Goal: Find specific page/section: Find specific page/section

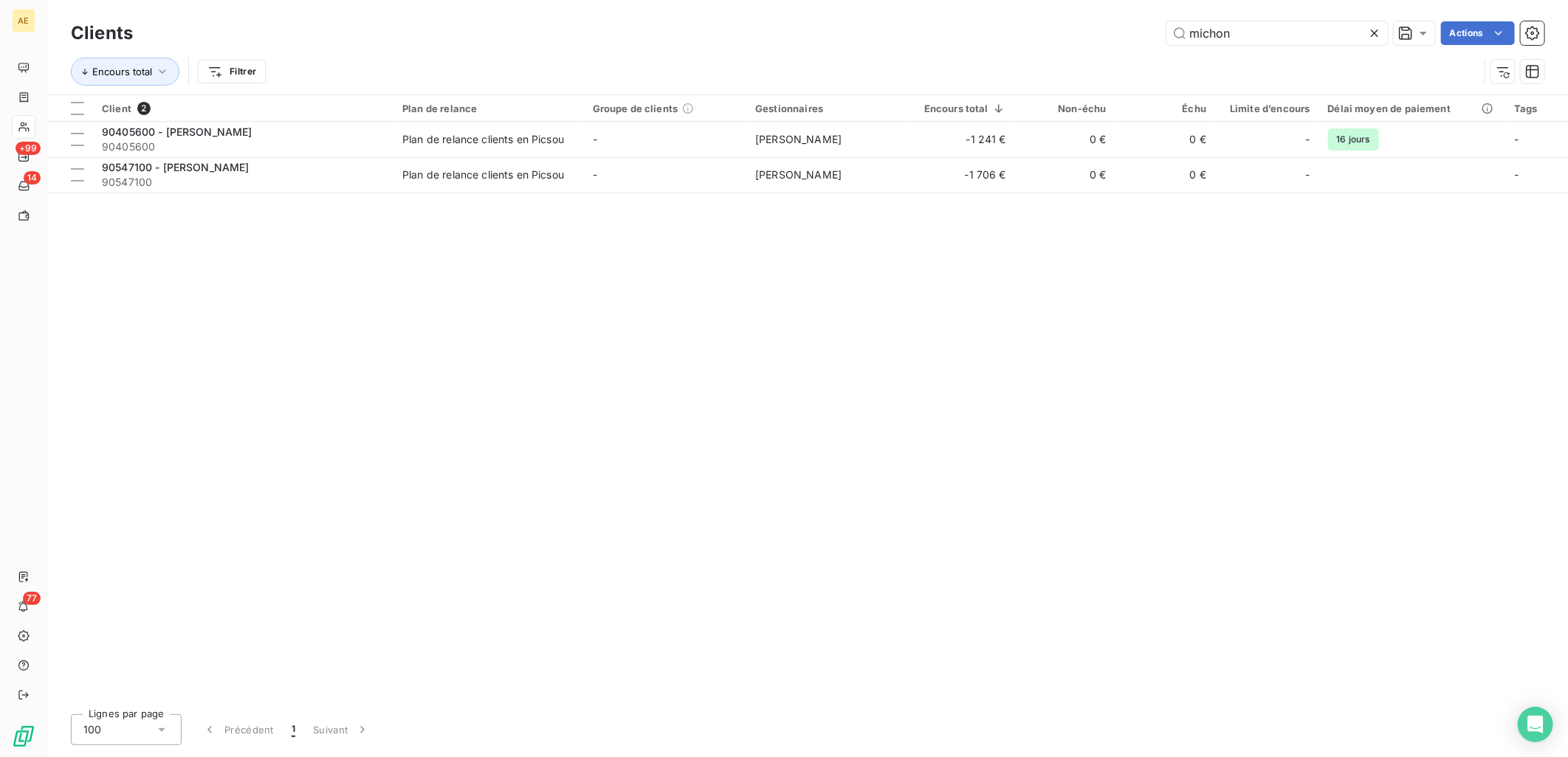
drag, startPoint x: 1176, startPoint y: 27, endPoint x: 1025, endPoint y: 27, distance: 151.0
click at [1027, 27] on div "michon Actions" at bounding box center [847, 33] width 1393 height 24
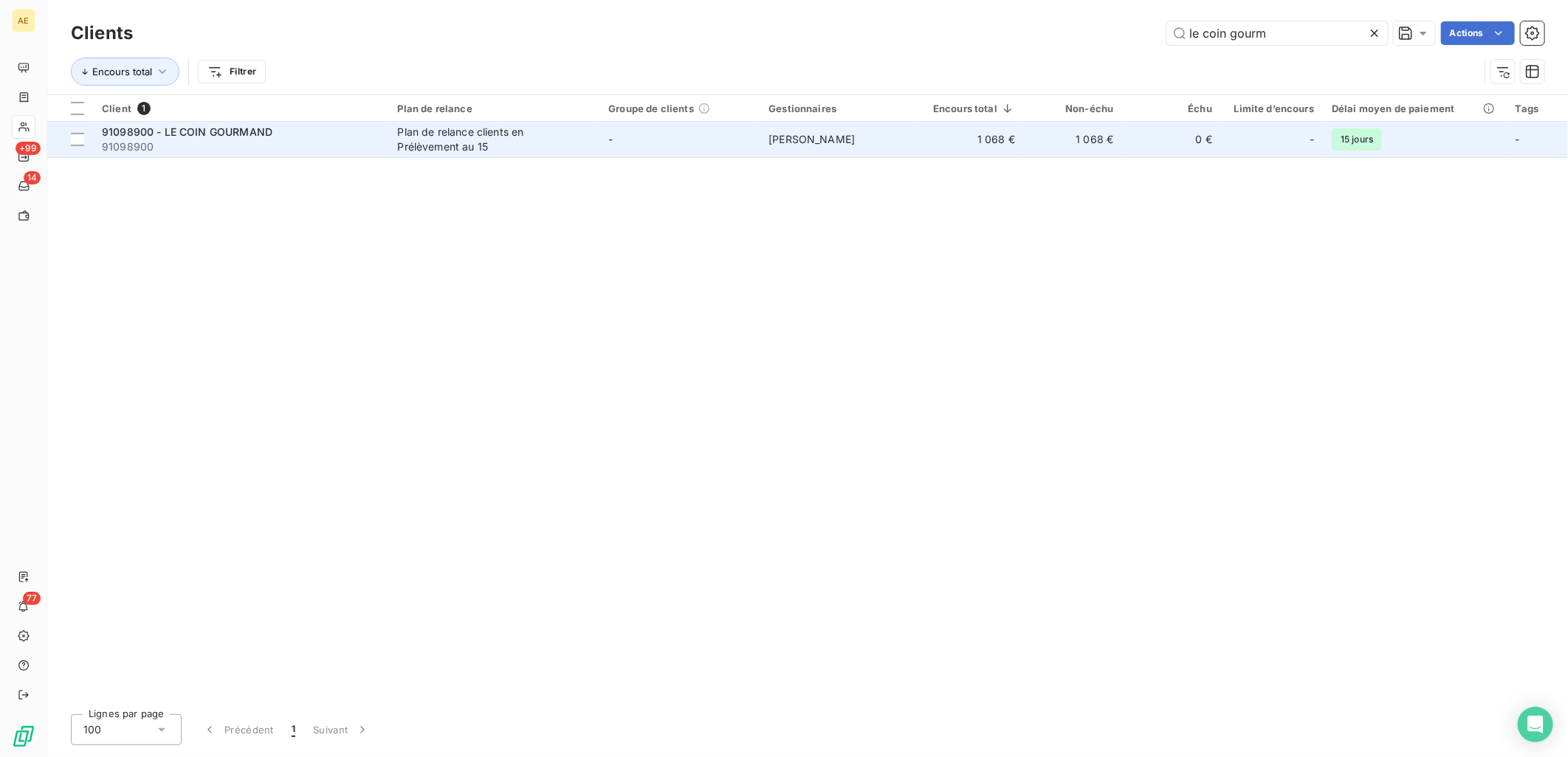
type input "le coin gourm"
click at [306, 130] on div "91098900 - LE COIN GOURMAND" at bounding box center [241, 131] width 279 height 14
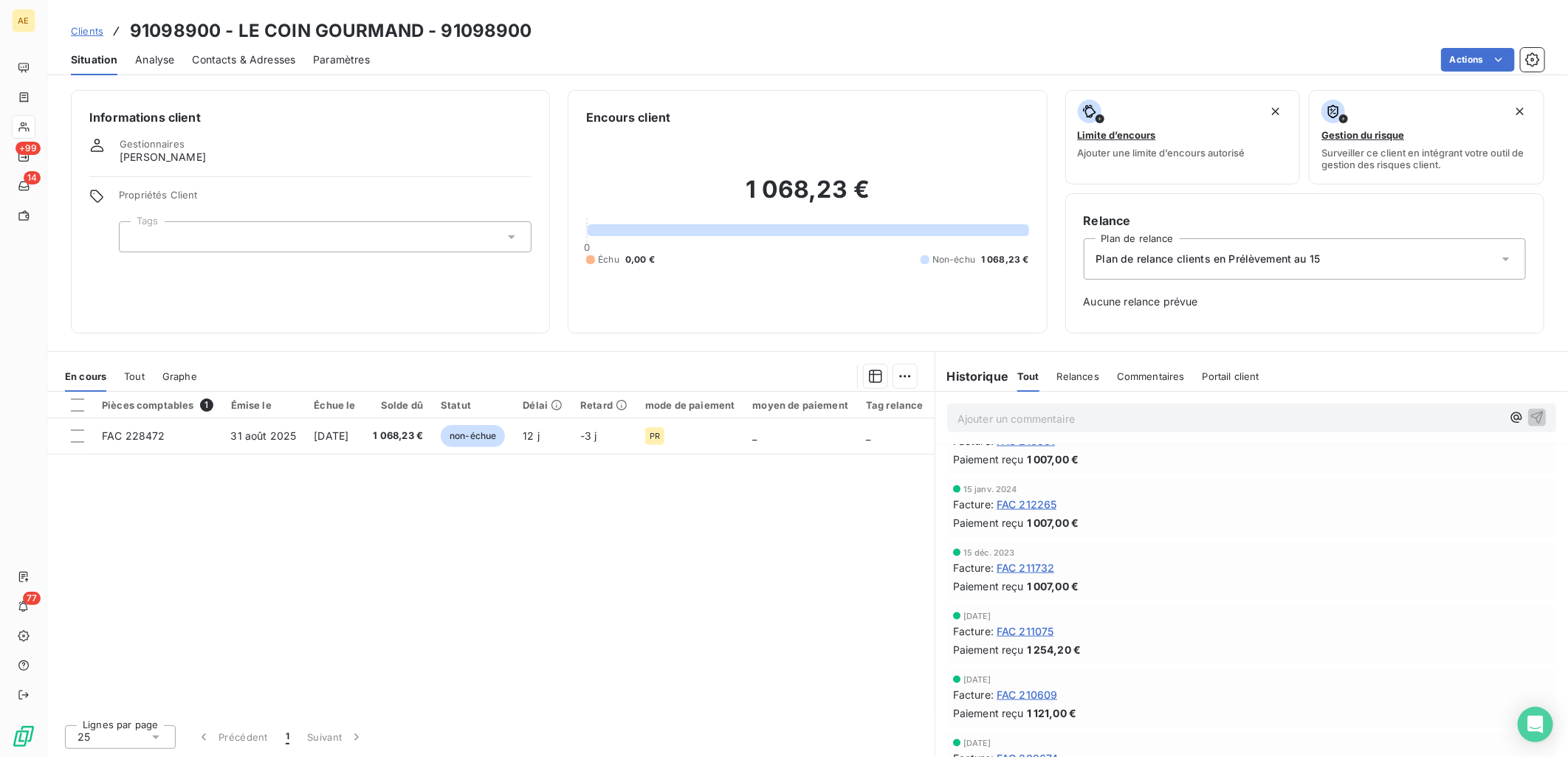
scroll to position [1065, 0]
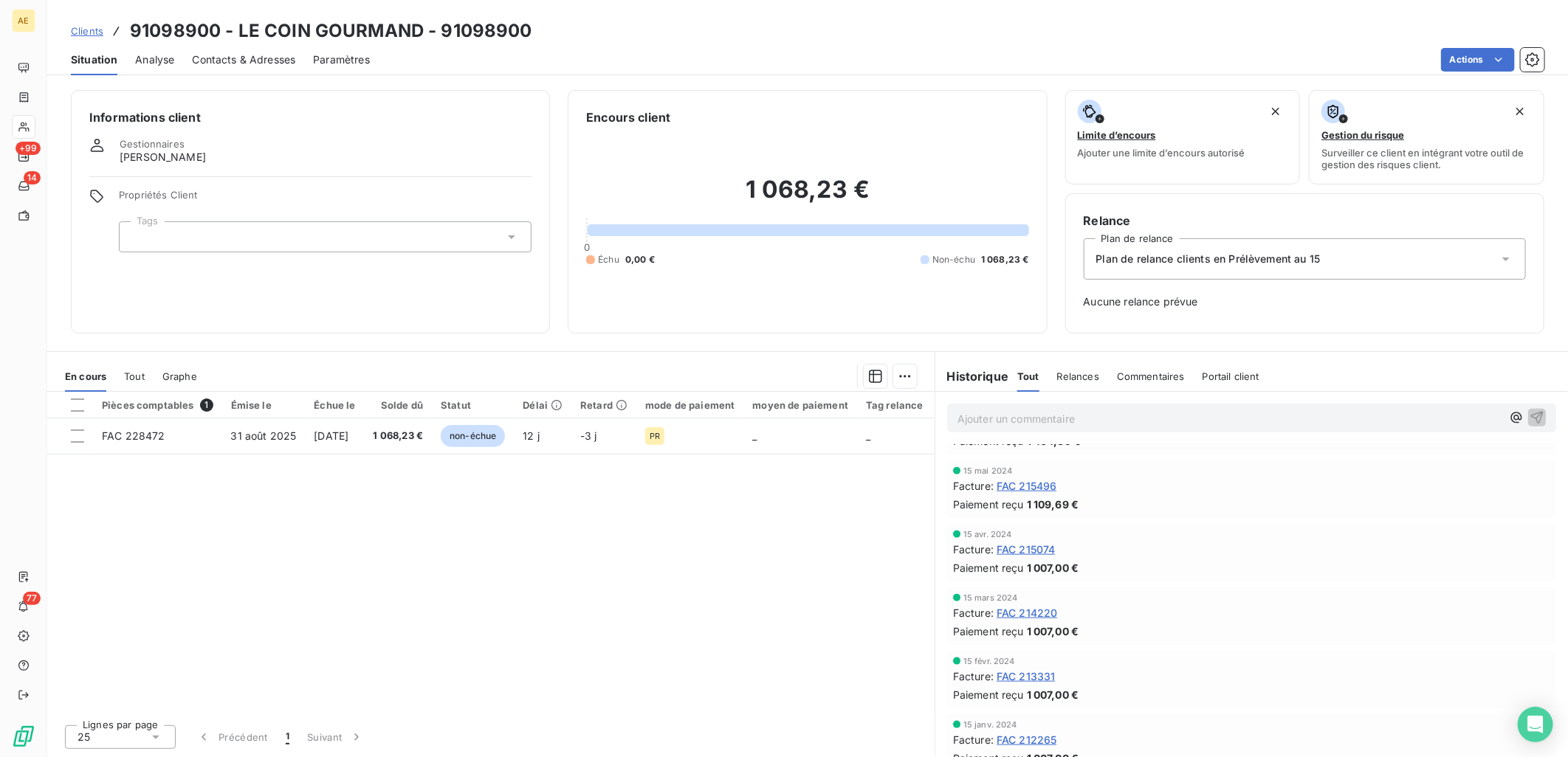
click at [83, 24] on link "Clients" at bounding box center [87, 30] width 33 height 14
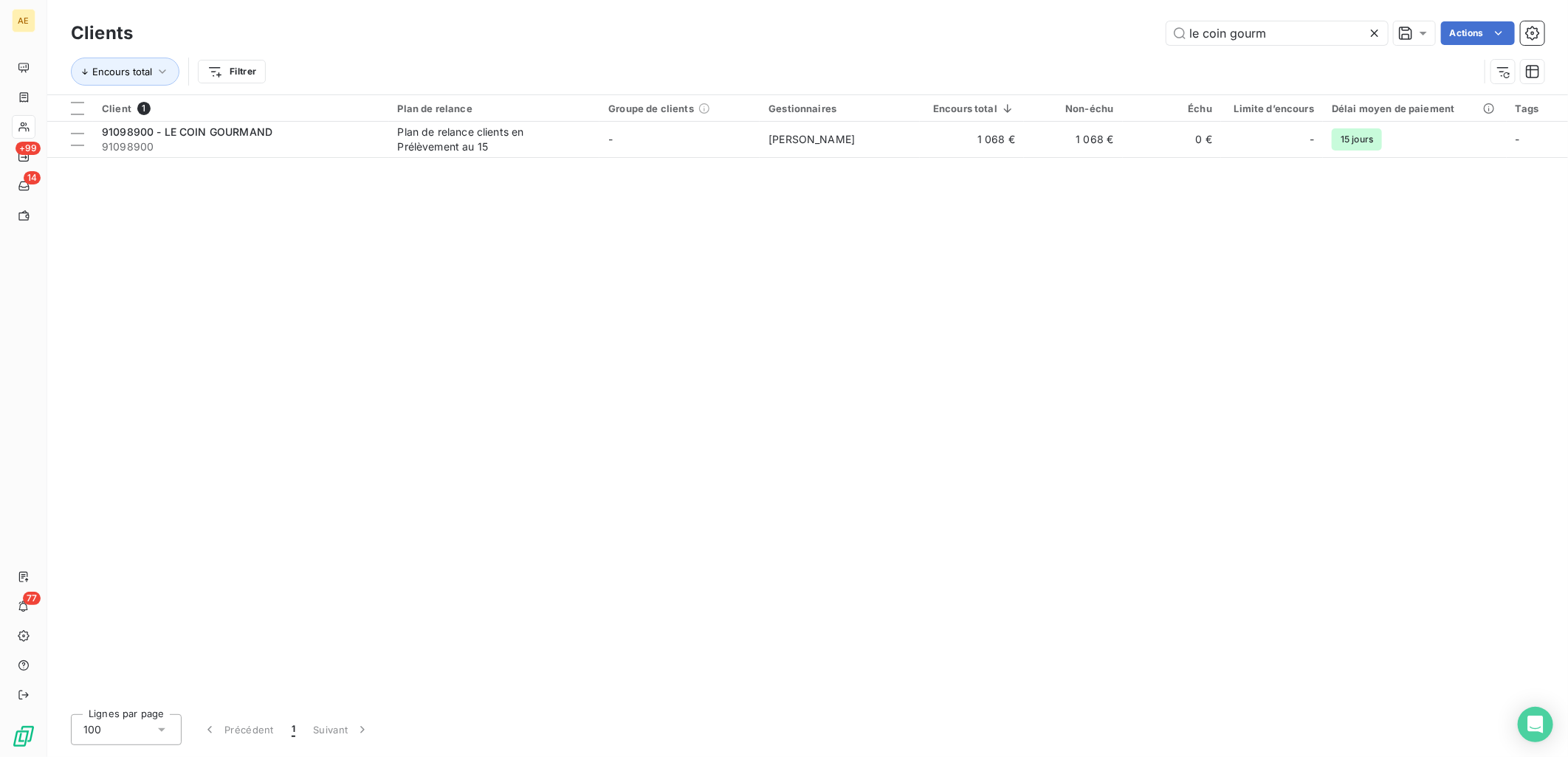
drag, startPoint x: 1267, startPoint y: 34, endPoint x: 785, endPoint y: 38, distance: 482.0
click at [798, 38] on div "le coin gourm Actions" at bounding box center [847, 33] width 1393 height 24
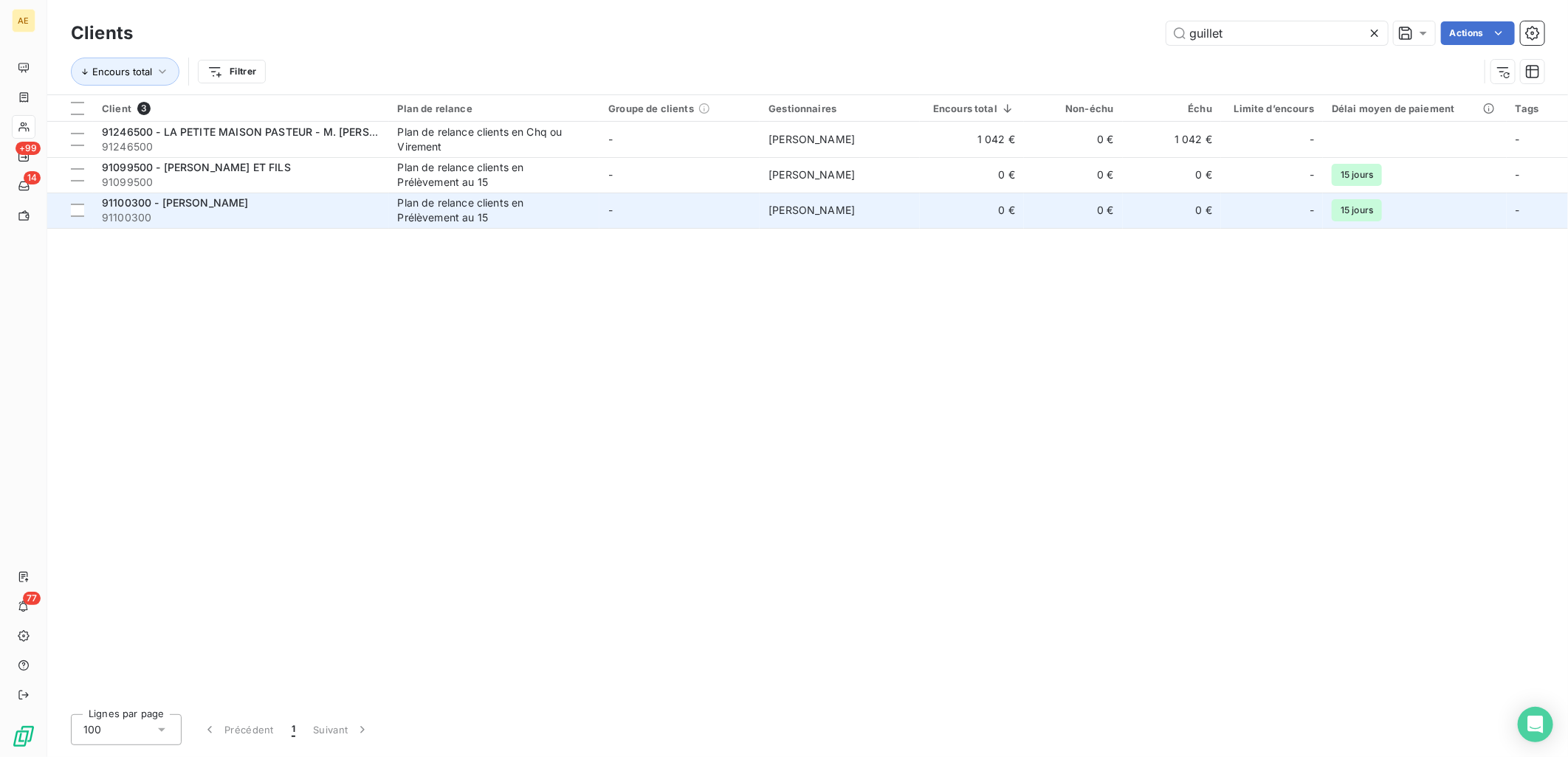
type input "guillet"
click at [314, 203] on div "91100300 - [PERSON_NAME]" at bounding box center [241, 203] width 279 height 14
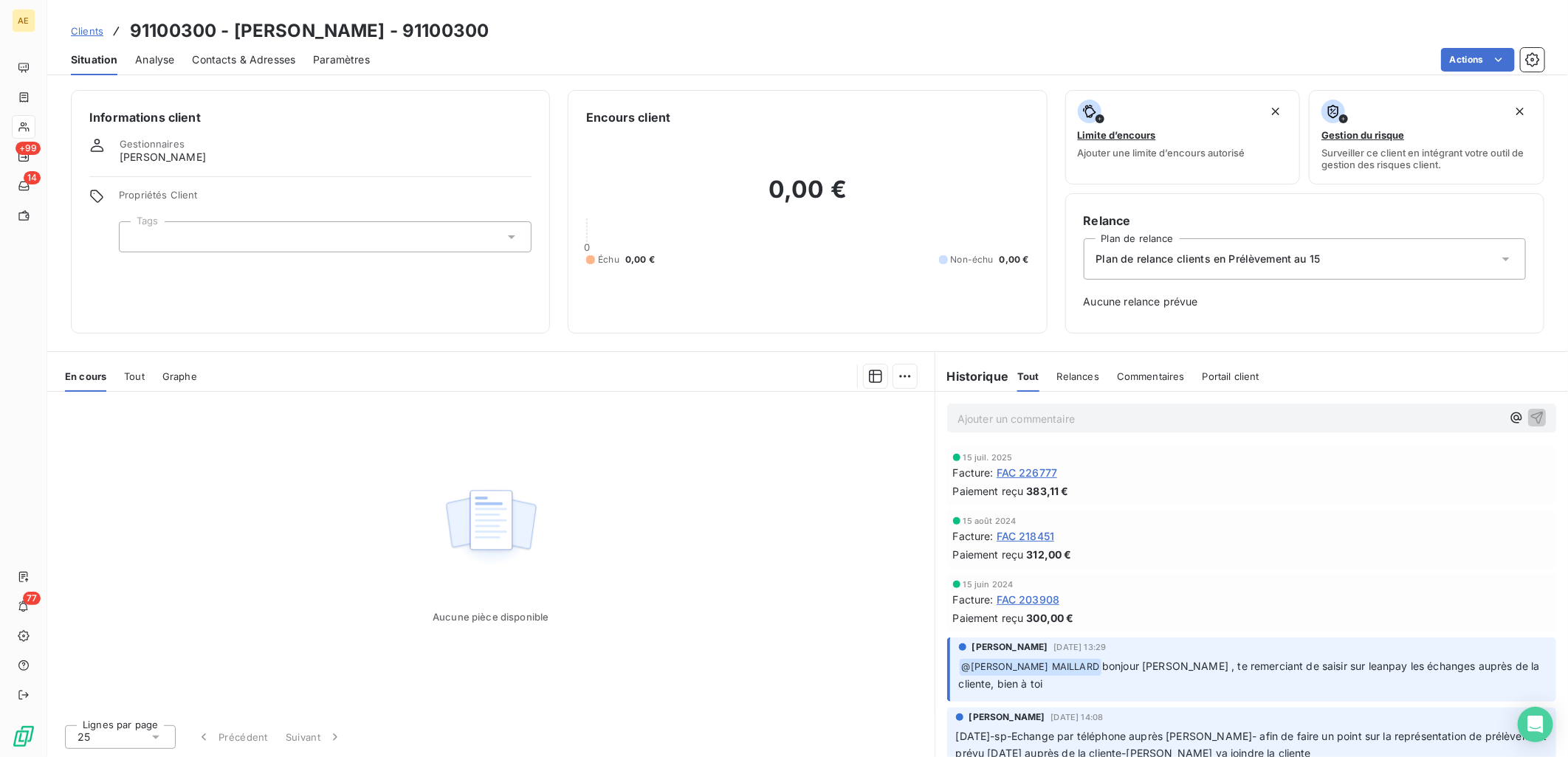
click at [268, 56] on span "Contacts & Adresses" at bounding box center [244, 59] width 103 height 14
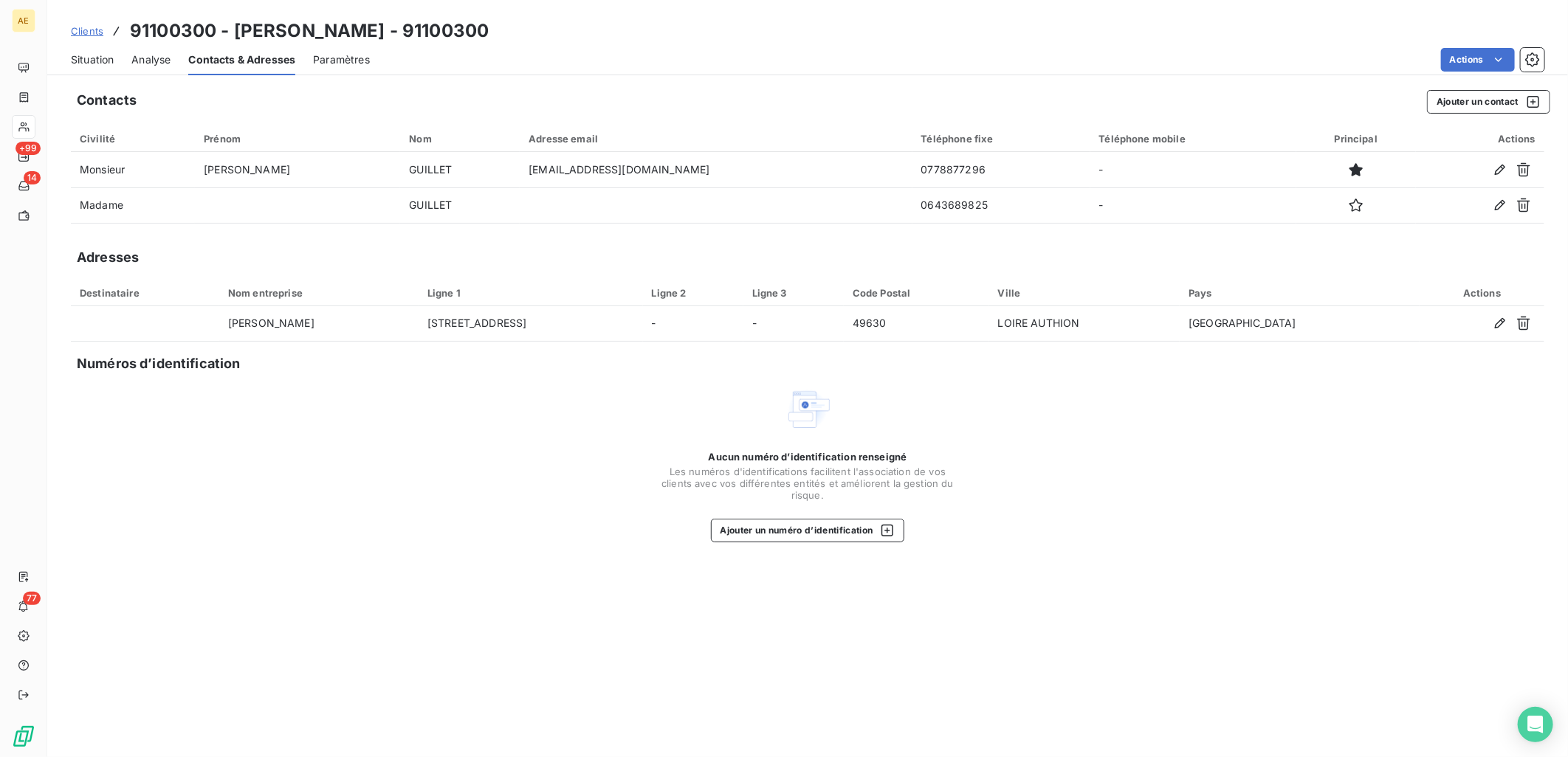
click at [81, 61] on span "Situation" at bounding box center [92, 59] width 43 height 14
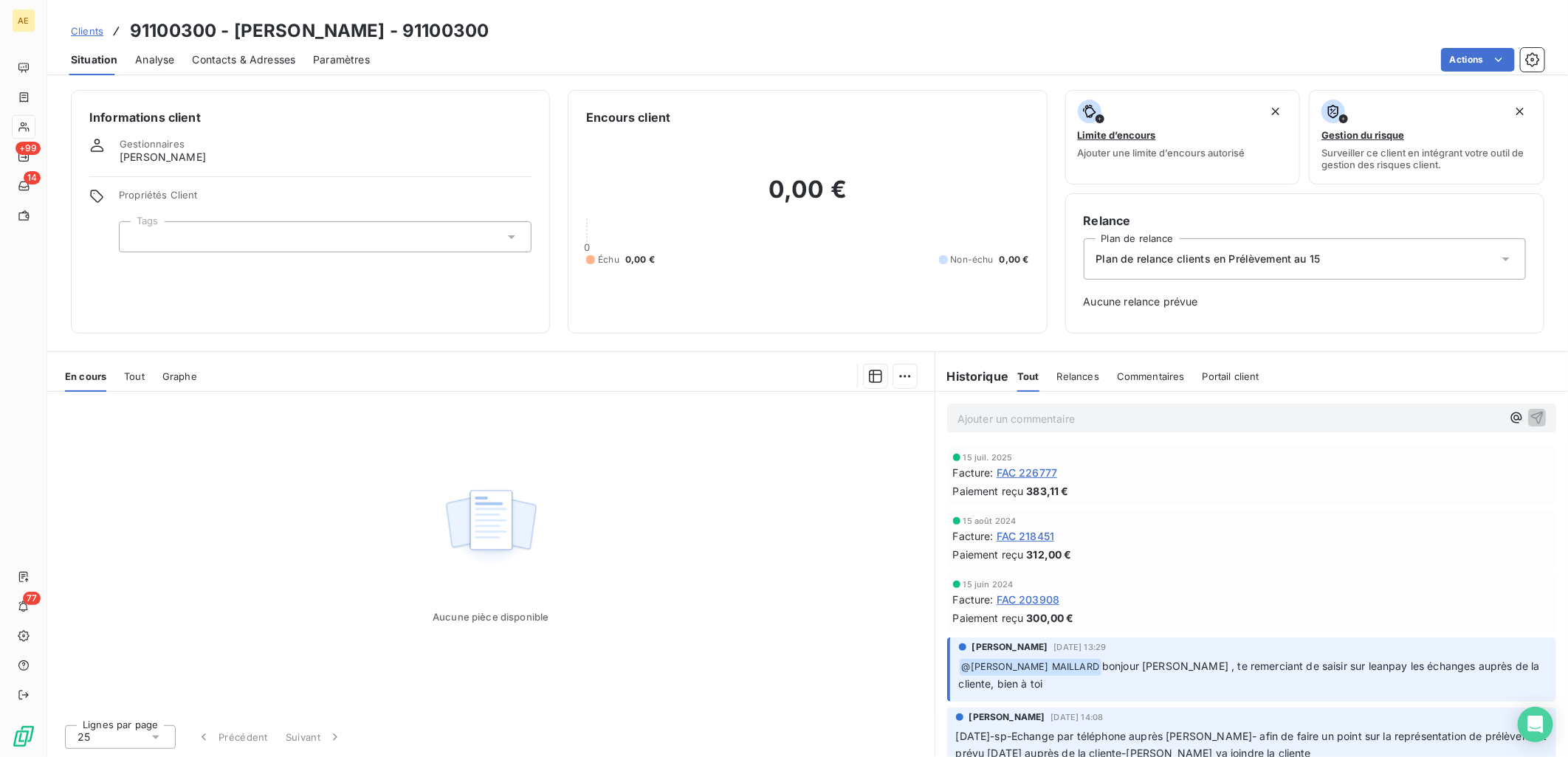
click at [85, 31] on span "Clients" at bounding box center [87, 31] width 33 height 12
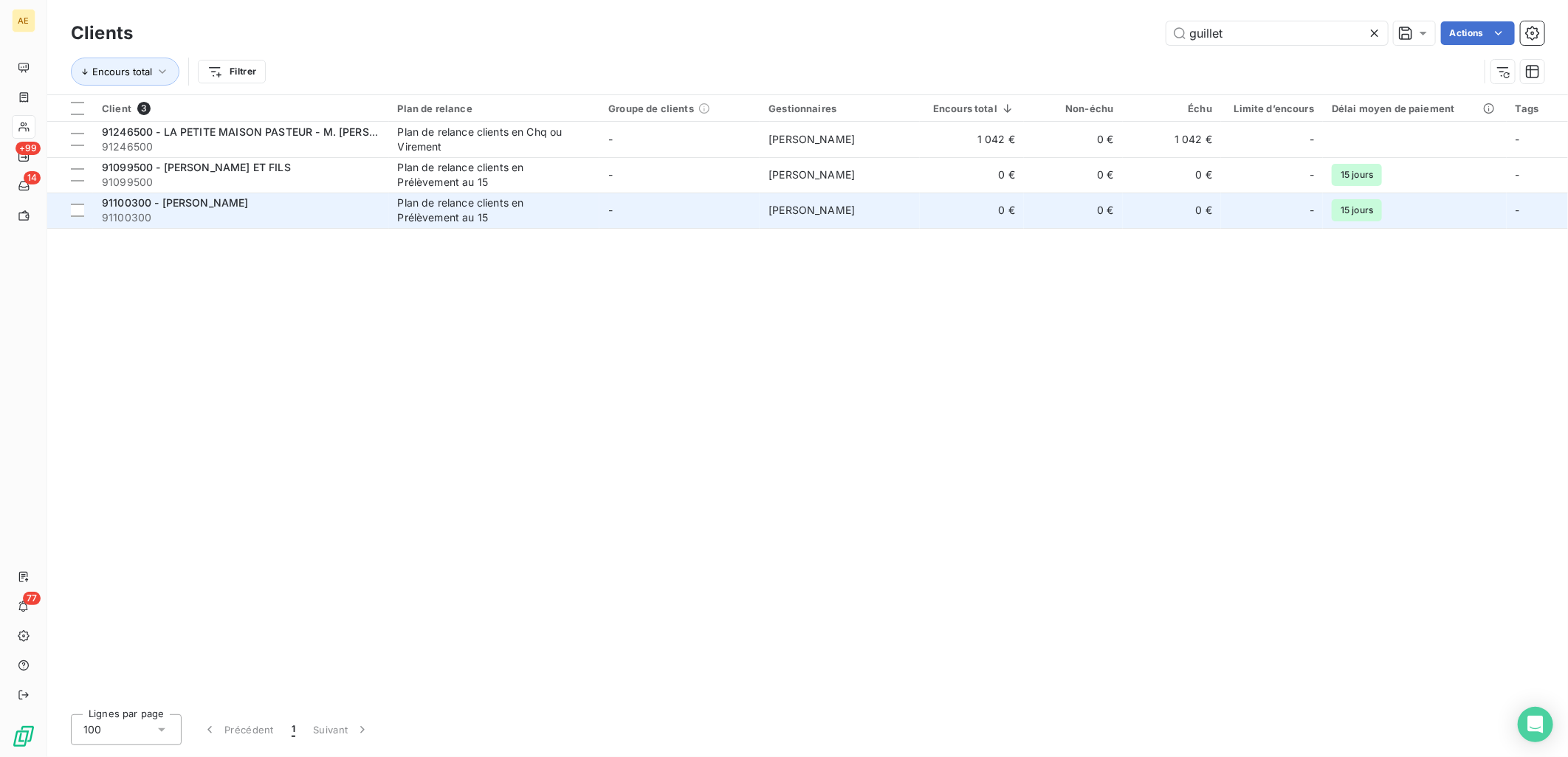
click at [237, 202] on span "91100300 - [PERSON_NAME]" at bounding box center [175, 203] width 147 height 13
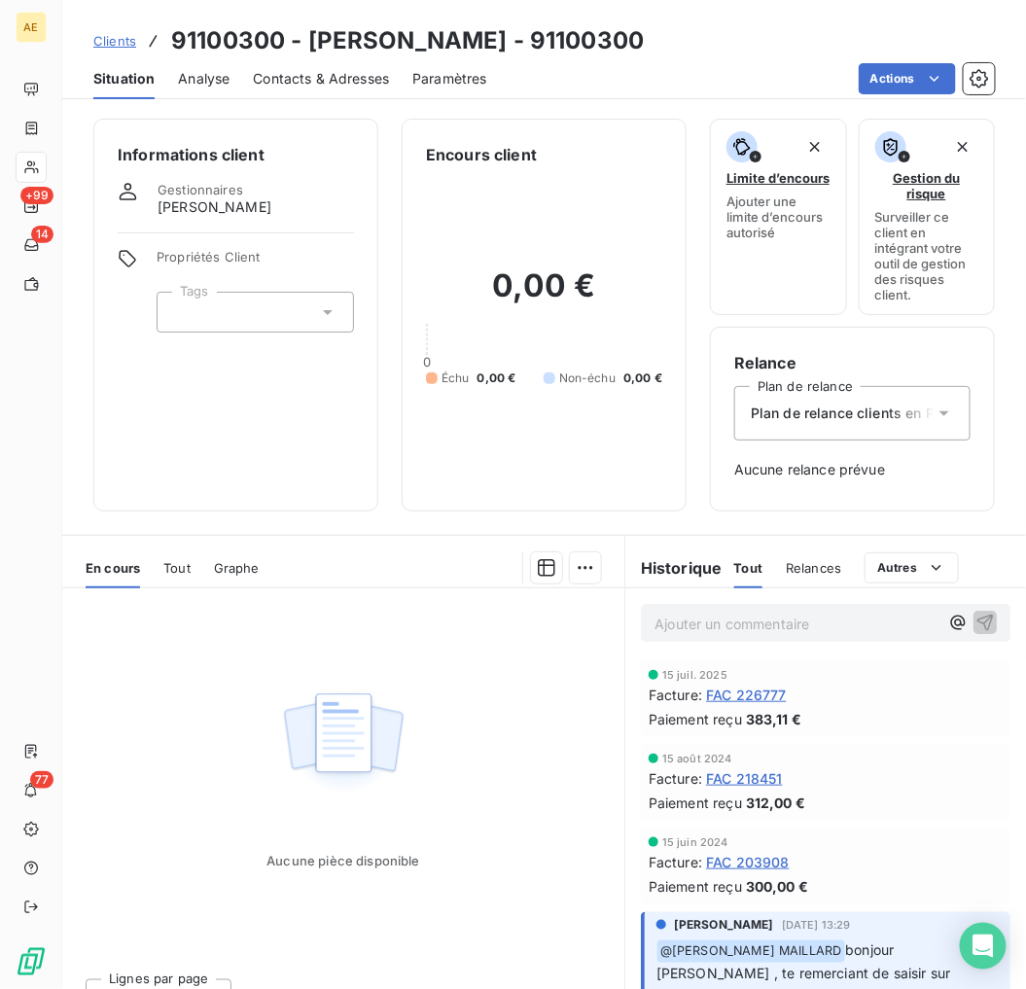
click at [105, 46] on span "Clients" at bounding box center [114, 41] width 43 height 16
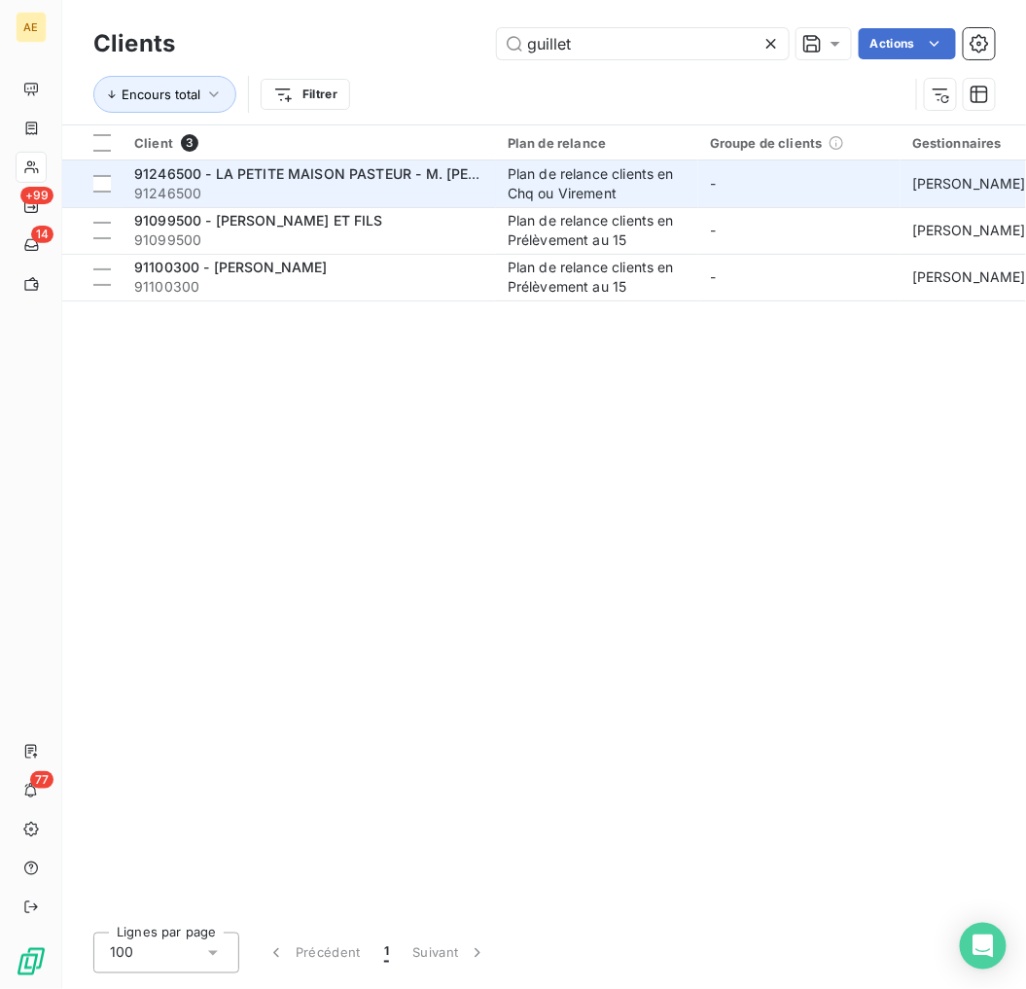
click at [394, 178] on span "91246500 - LA PETITE MAISON PASTEUR - M. [PERSON_NAME]" at bounding box center [347, 173] width 426 height 17
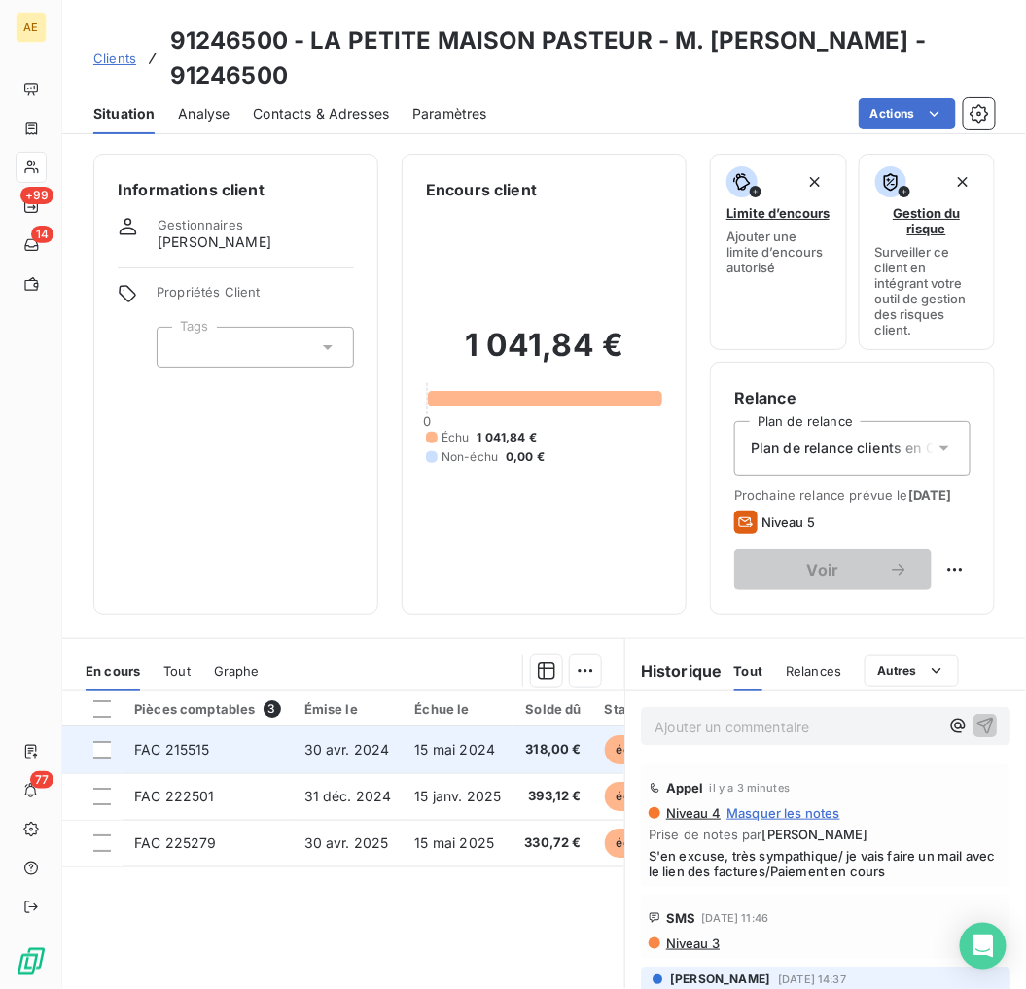
click at [230, 769] on td "FAC 215515" at bounding box center [208, 749] width 170 height 47
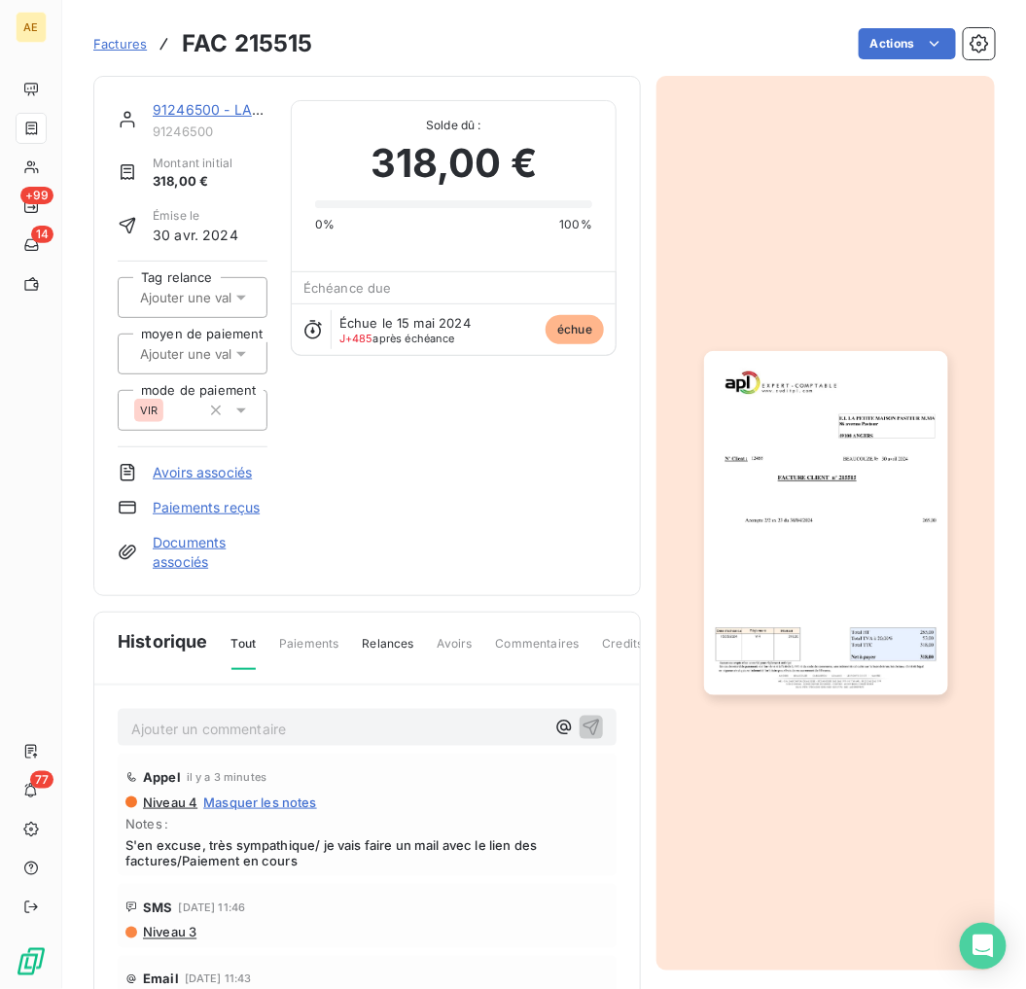
click at [800, 555] on img "button" at bounding box center [826, 523] width 244 height 345
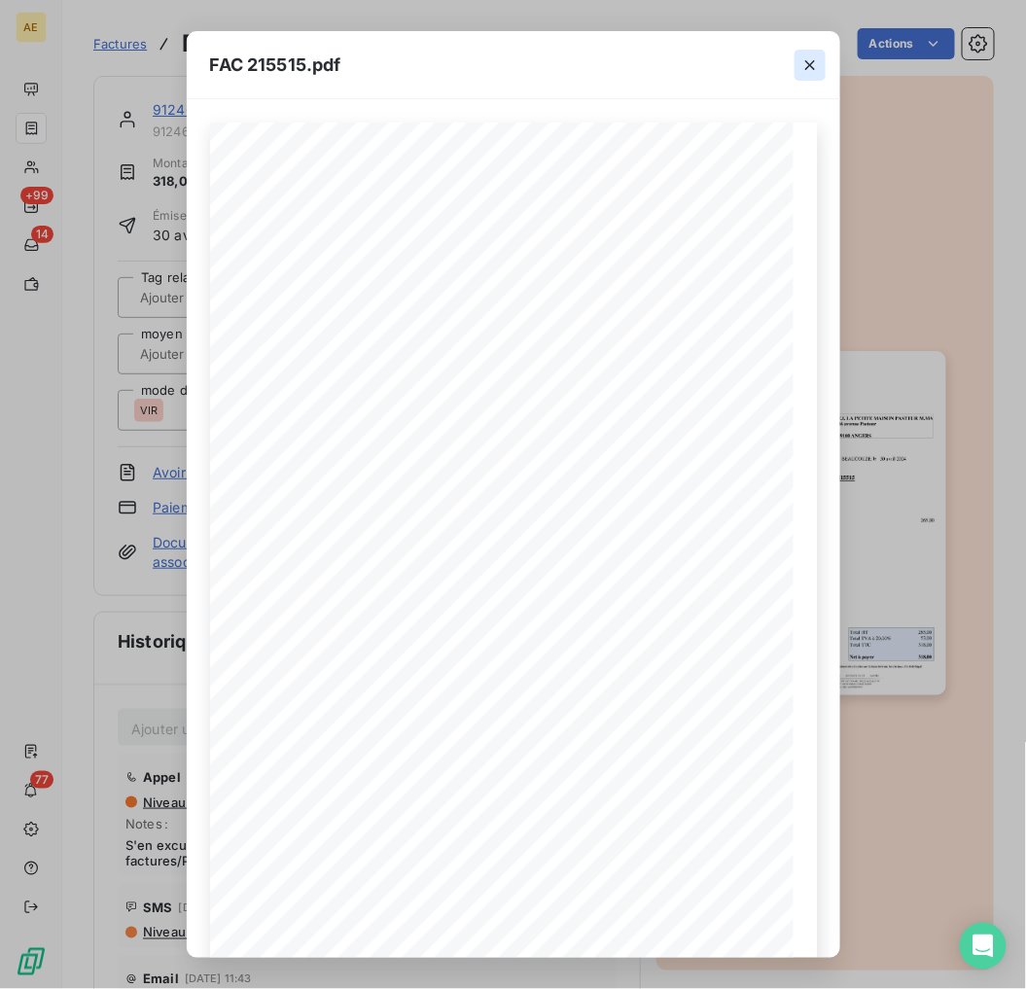
click at [803, 64] on icon "button" at bounding box center [809, 64] width 19 height 19
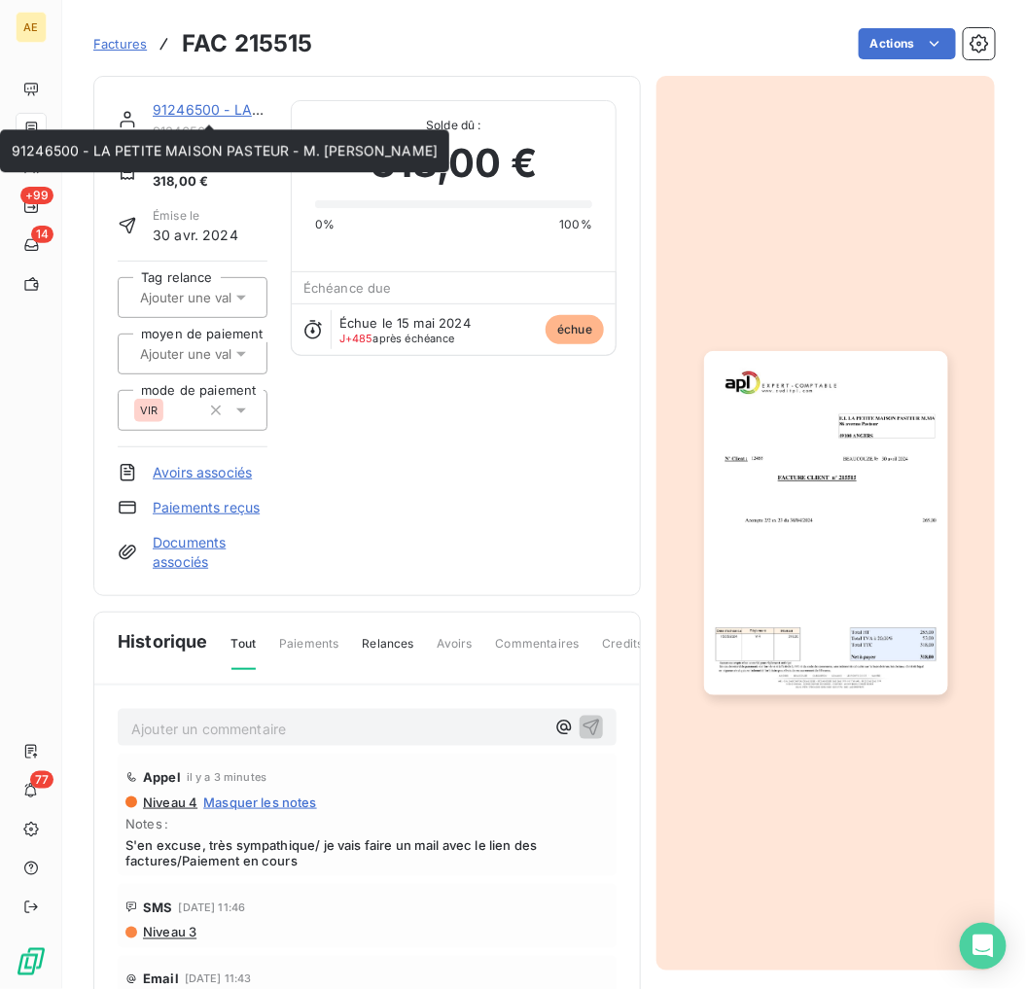
click at [225, 104] on link "91246500 - LA PETITE MAISON PASTEUR - M. [PERSON_NAME]" at bounding box center [366, 109] width 426 height 17
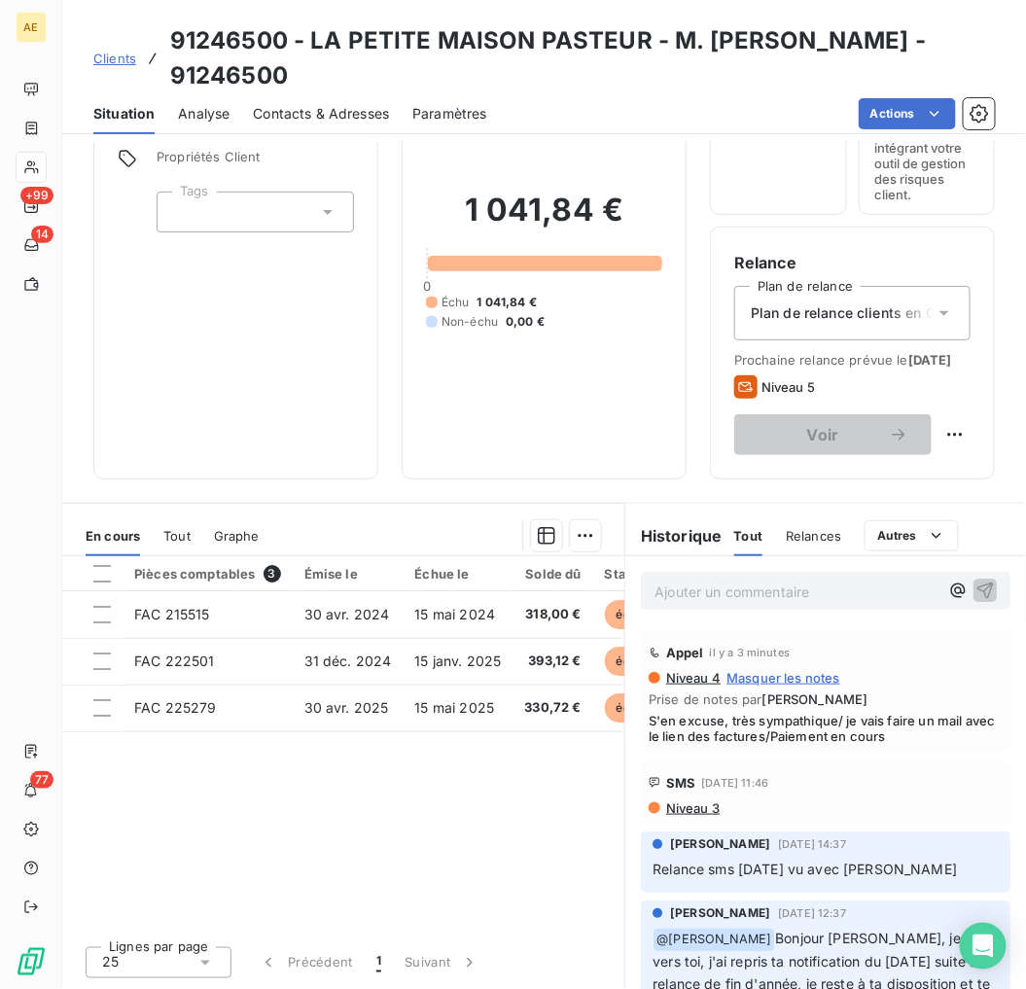
click at [347, 107] on span "Contacts & Adresses" at bounding box center [321, 113] width 136 height 19
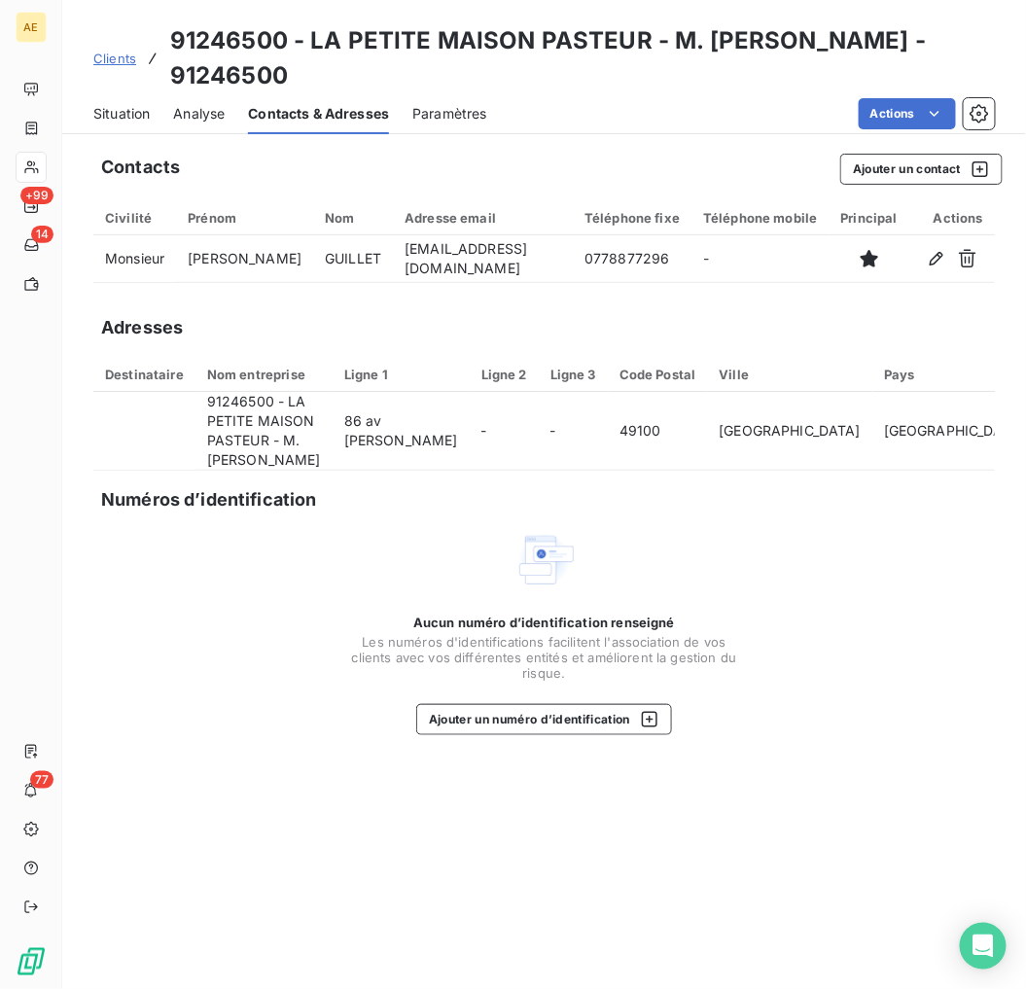
click at [120, 114] on span "Situation" at bounding box center [121, 113] width 56 height 19
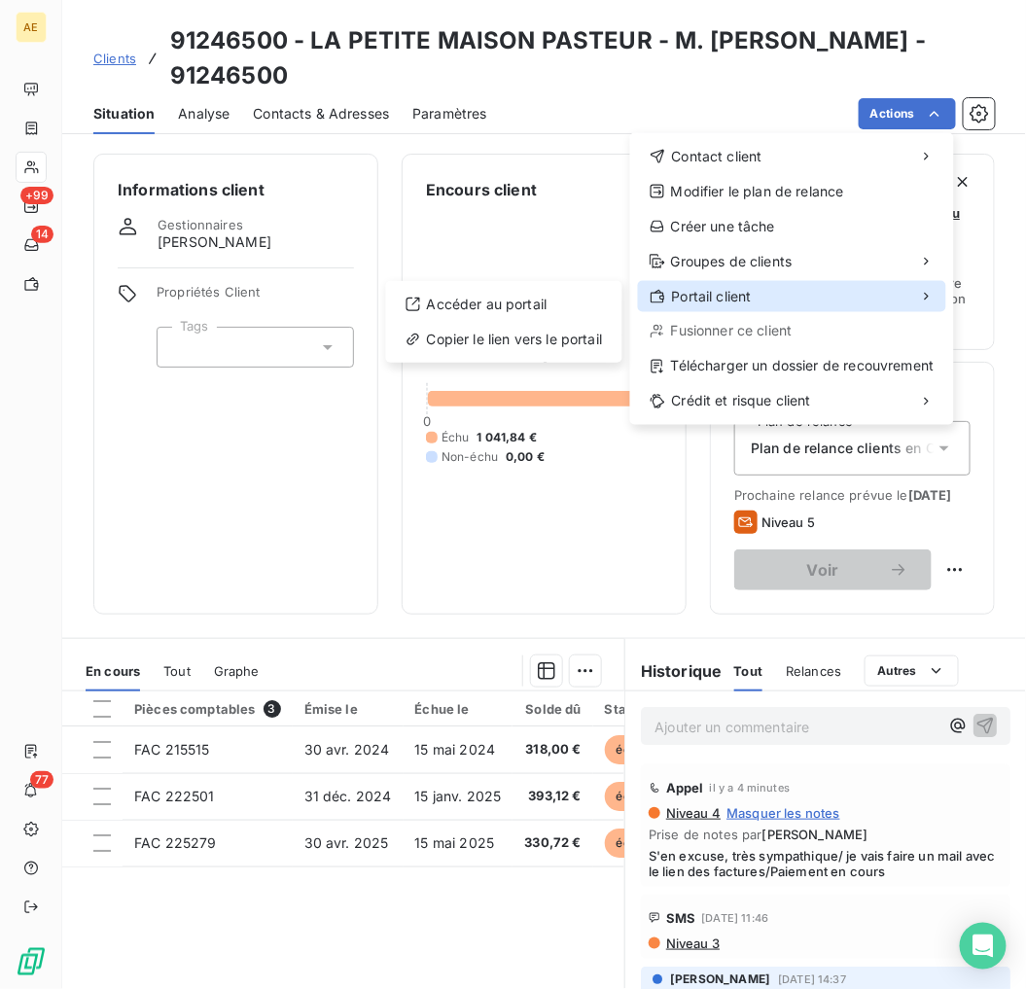
click at [772, 298] on div "Portail client" at bounding box center [792, 296] width 308 height 31
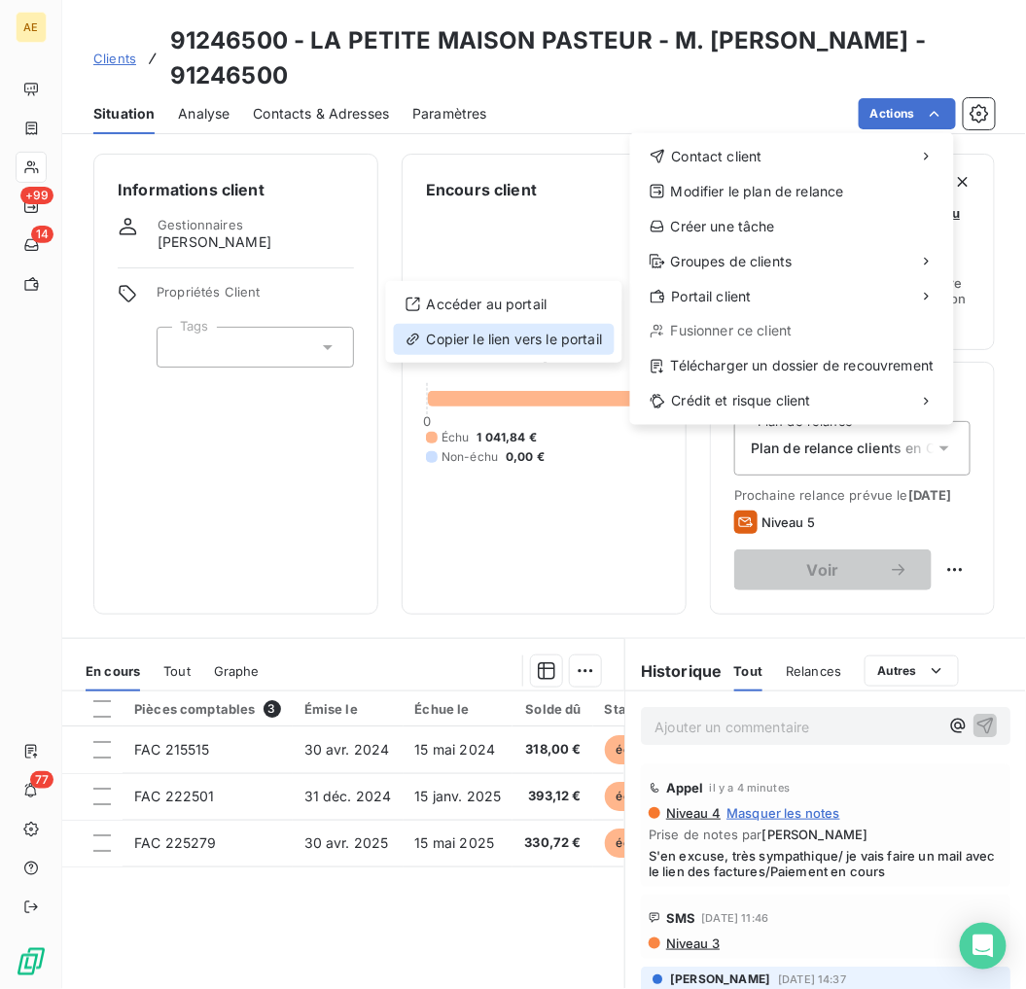
click at [521, 343] on div "Copier le lien vers le portail" at bounding box center [504, 339] width 220 height 31
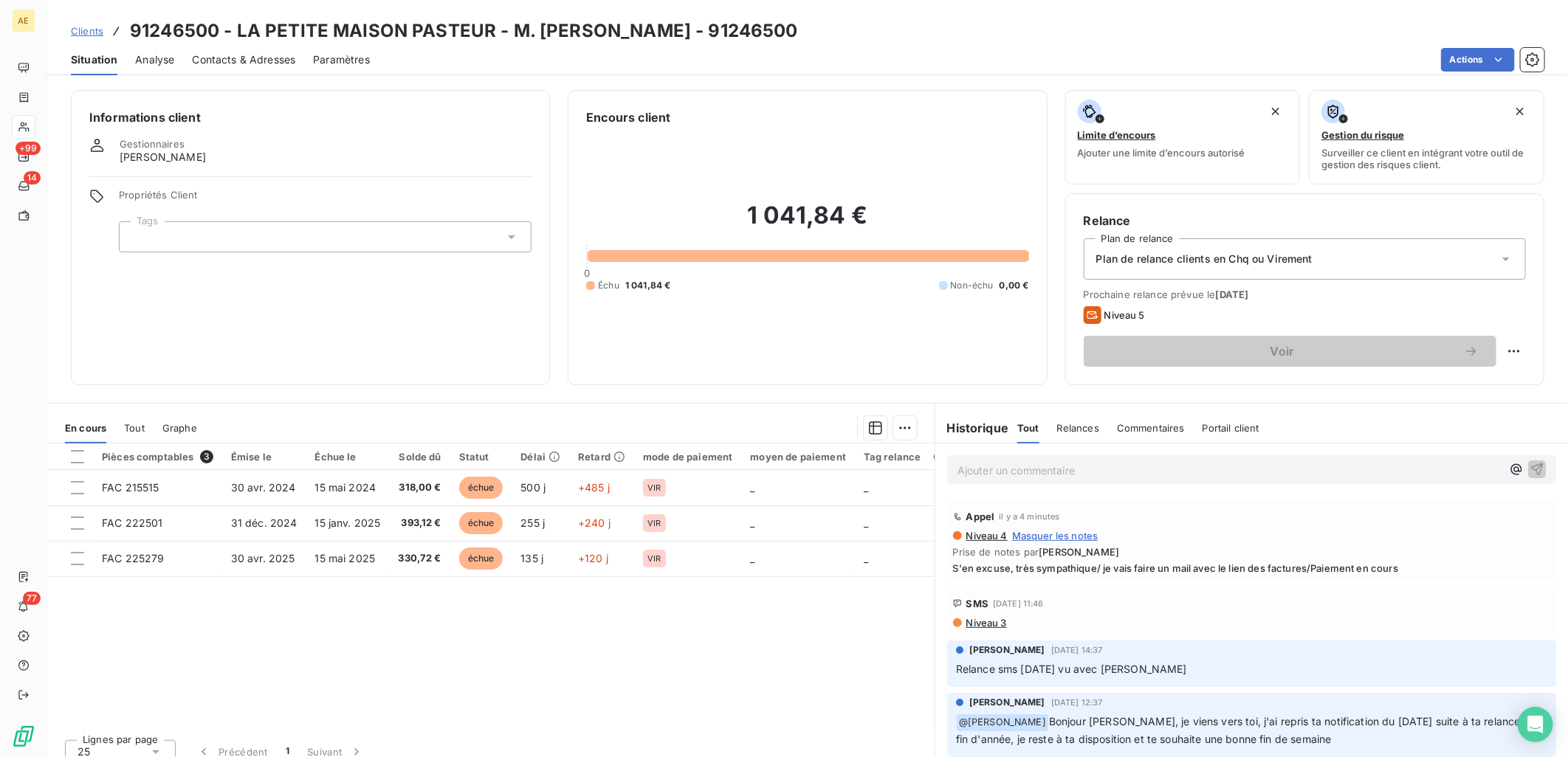
click at [1231, 562] on span "S'en excuse, très sympathique/ je vais faire un mail avec le lien des factures/…" at bounding box center [1252, 568] width 597 height 12
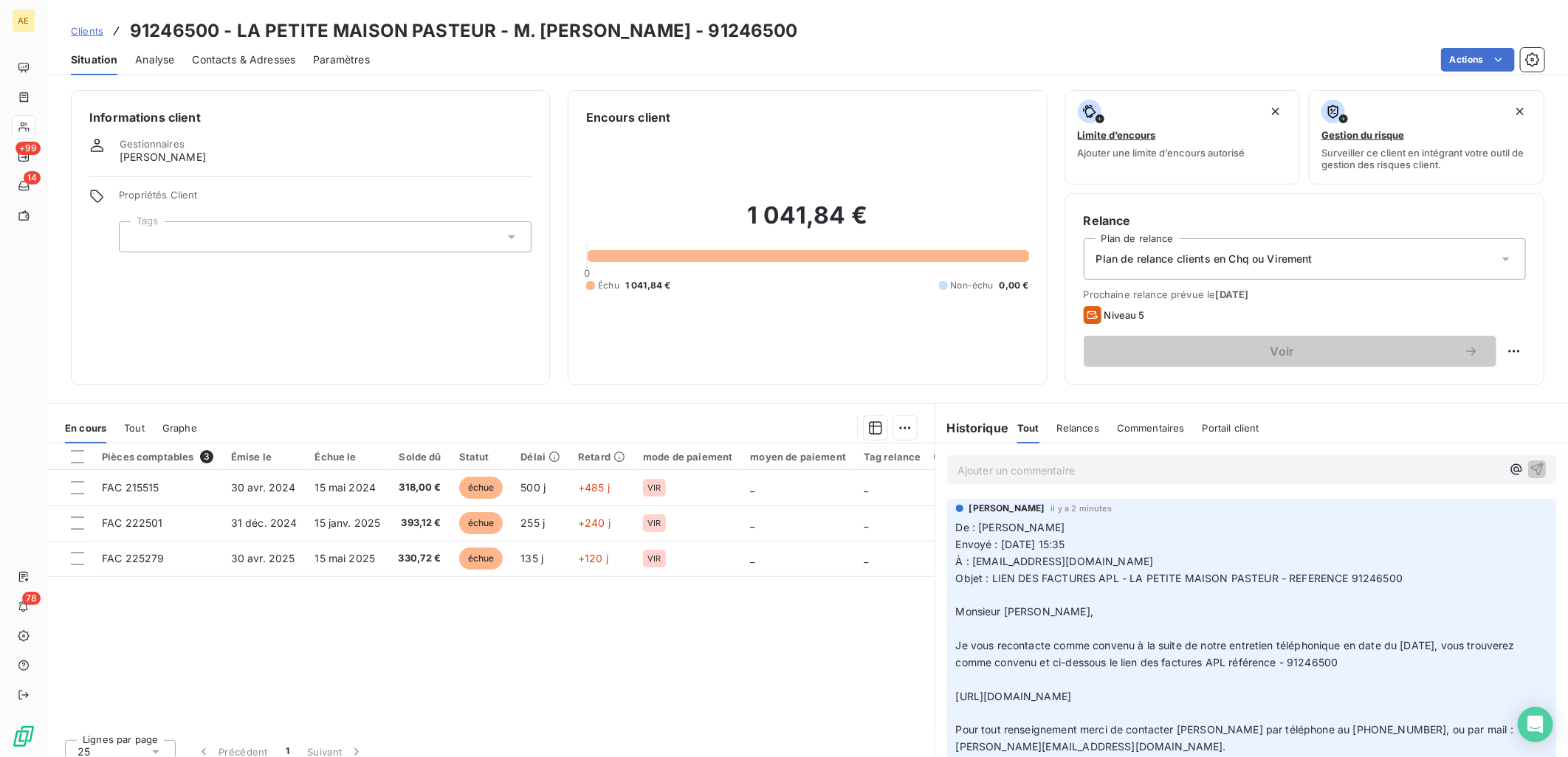
click at [86, 31] on span "Clients" at bounding box center [87, 31] width 33 height 12
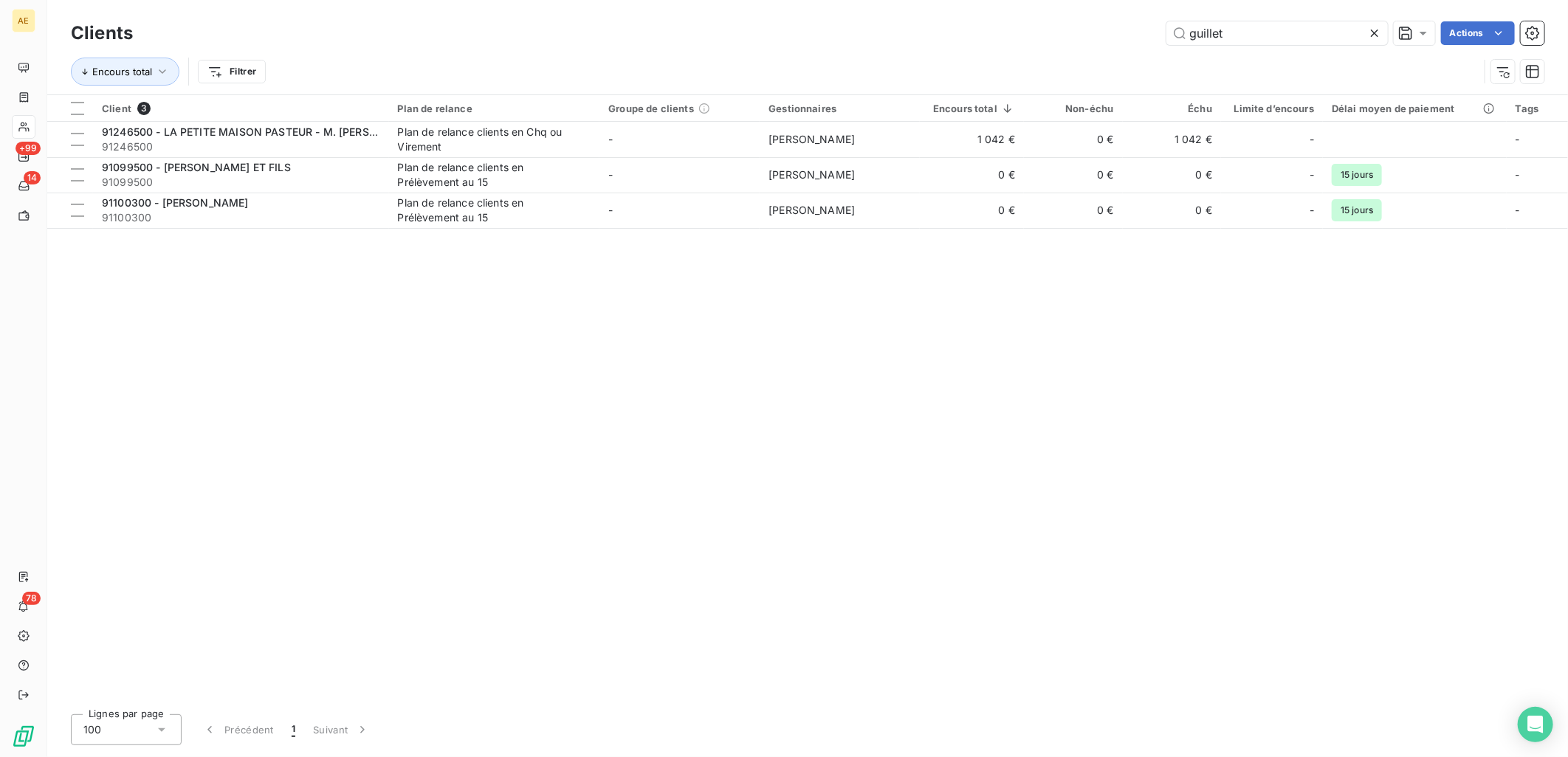
drag, startPoint x: 1233, startPoint y: 28, endPoint x: 1045, endPoint y: 31, distance: 188.0
click at [1045, 31] on div "guillet Actions" at bounding box center [847, 33] width 1393 height 24
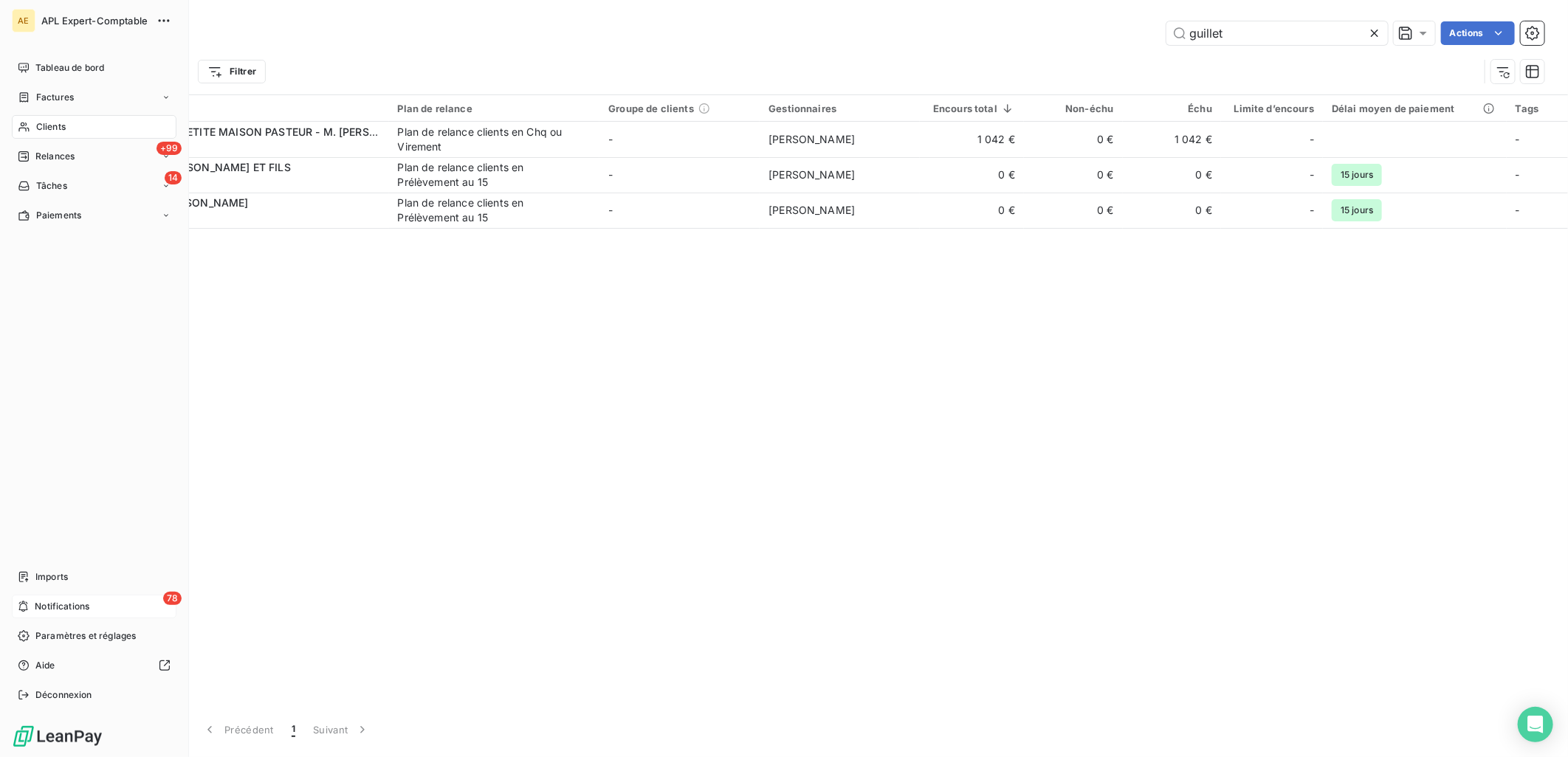
click at [42, 605] on span "Notifications" at bounding box center [62, 607] width 55 height 14
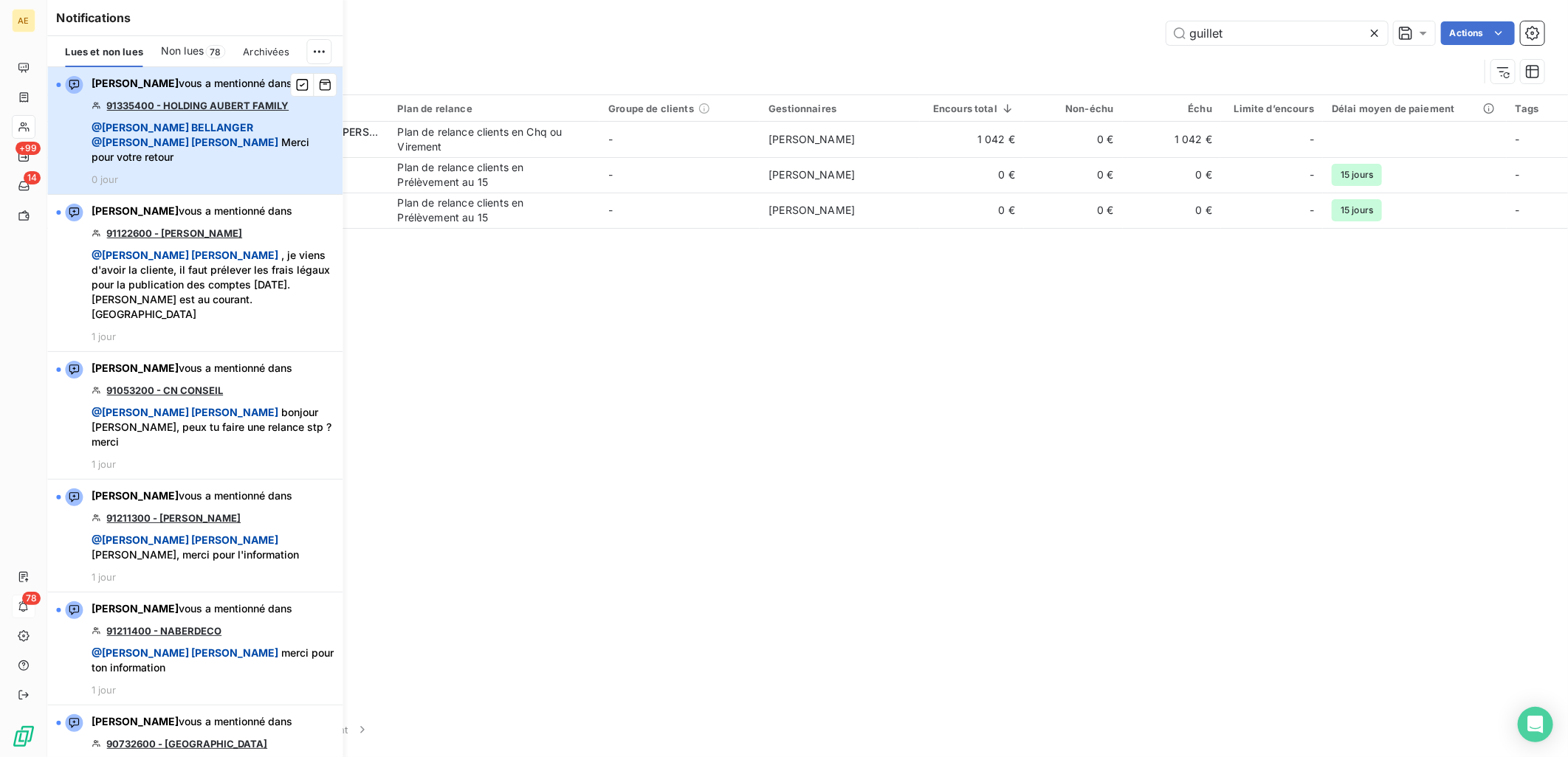
click at [219, 118] on div "[PERSON_NAME] vous a mentionné dans 91335400 - HOLDING AUBERT FAMILY @ [PERSON_…" at bounding box center [213, 130] width 242 height 109
